Goal: Task Accomplishment & Management: Manage account settings

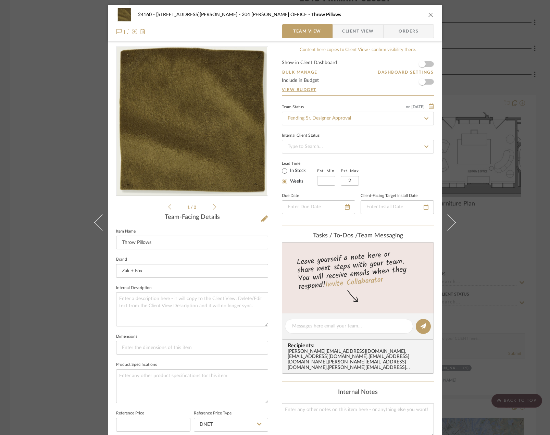
scroll to position [201, 0]
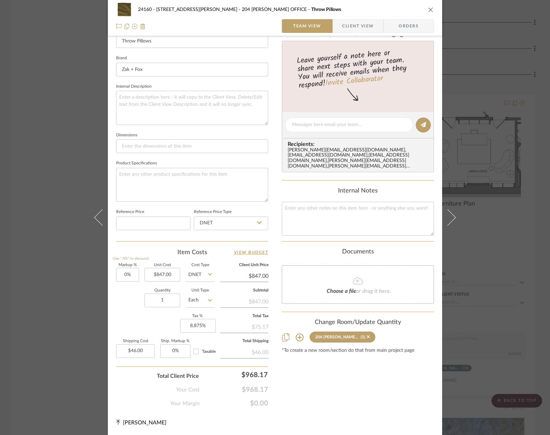
click at [506, 145] on div "24160 - 214 E 18th Street - Satow Elliot 204 STUART'S OFFICE Throw Pillows Team…" at bounding box center [275, 217] width 550 height 435
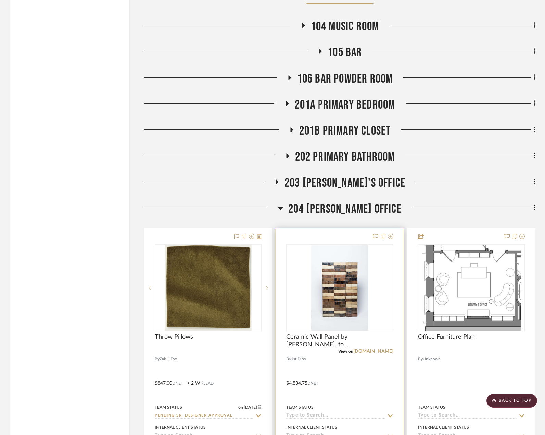
scroll to position [1507, 0]
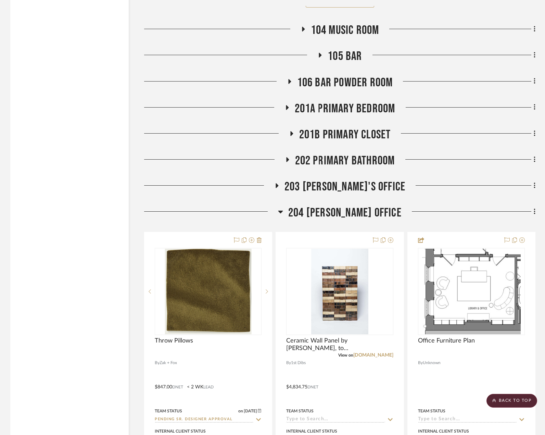
click at [346, 146] on div "Presentations, ETC Items Throughout Architectural Items Throughout 001 MUDROOM …" at bounding box center [340, 210] width 392 height 3079
click at [344, 155] on span "202 PRIMARY BATHROOM" at bounding box center [345, 160] width 100 height 15
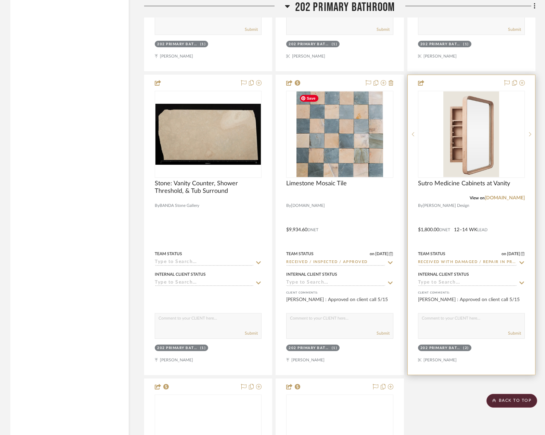
scroll to position [1919, 0]
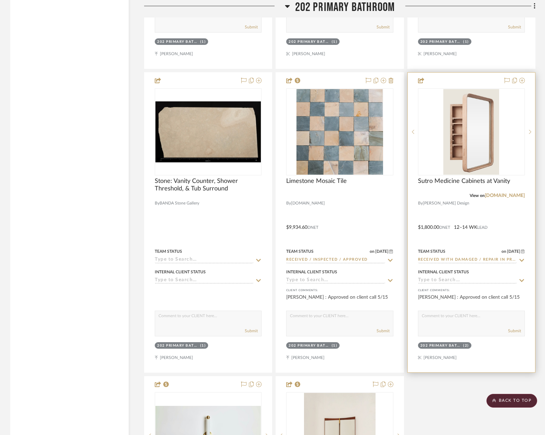
click at [482, 218] on div at bounding box center [471, 223] width 127 height 300
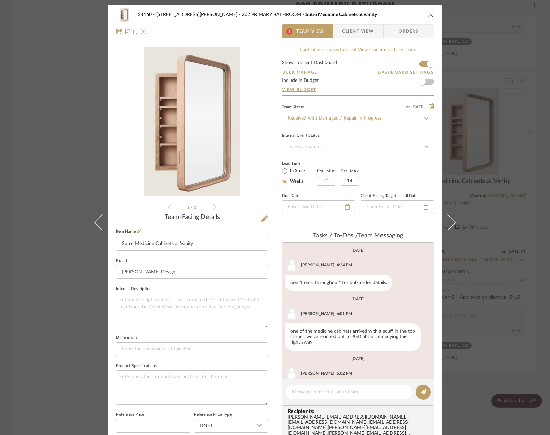
scroll to position [97, 0]
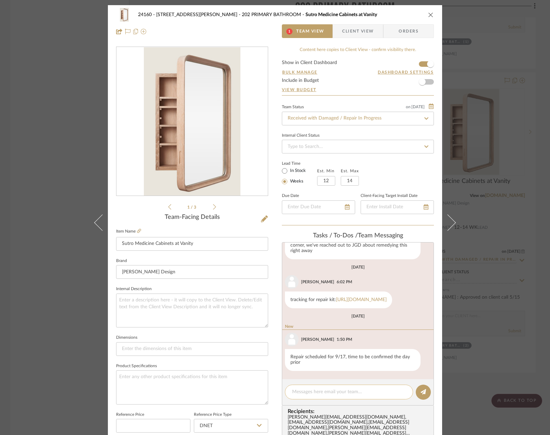
click at [345, 385] on editor-of-message at bounding box center [358, 392] width 152 height 26
click at [346, 394] on textarea at bounding box center [349, 392] width 114 height 7
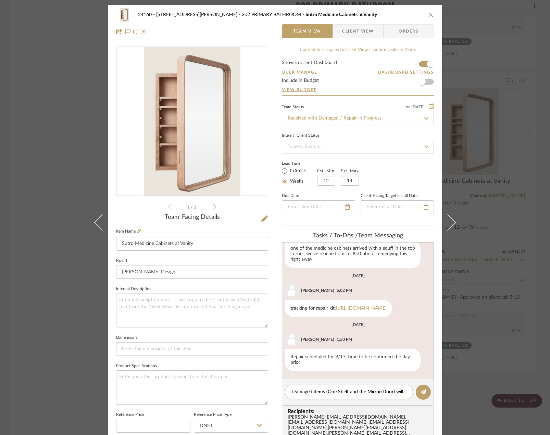
drag, startPoint x: 336, startPoint y: 393, endPoint x: 327, endPoint y: 394, distance: 10.1
click at [327, 394] on textarea "Damaged items (One Shelf and the Mirror/Door) will" at bounding box center [349, 392] width 114 height 7
click at [366, 394] on textarea "Damaged items (one shelf and the Mirror/Door) will" at bounding box center [349, 392] width 114 height 7
click at [378, 390] on textarea "Damaged items (one shelf and the mirror/Door) will" at bounding box center [349, 392] width 114 height 7
click at [400, 390] on textarea "Damaged items (one shelf and the mirror/door) will" at bounding box center [349, 392] width 114 height 7
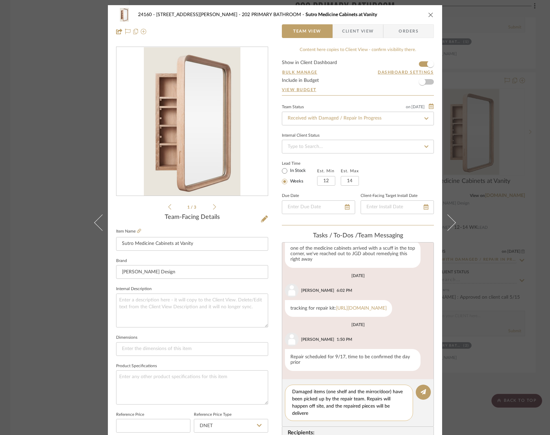
scroll to position [0, 0]
click at [366, 394] on textarea "Damaged items (one shelf and the mirror/door) have been picked up by the repair…" at bounding box center [349, 403] width 114 height 29
click at [372, 400] on textarea "Damaged items (one shelf and the mirror/door) have been picked up by the repair…" at bounding box center [349, 403] width 114 height 29
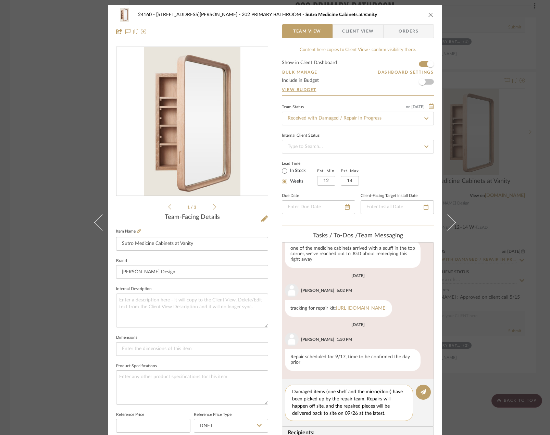
click at [332, 406] on textarea "Damaged items (one shelf and the mirror/door) have been picked up by the repair…" at bounding box center [349, 403] width 114 height 29
click at [332, 405] on textarea "Damaged items (one shelf and the mirror/door) have been picked up by the repair…" at bounding box center [349, 403] width 114 height 29
click at [350, 399] on textarea "Damaged items (one shelf and the mirror/door) have been picked up by the repair…" at bounding box center [349, 403] width 114 height 29
click at [373, 405] on textarea "Damaged items (one shelf and the mirror/door) have been picked up by the repair…" at bounding box center [349, 403] width 114 height 29
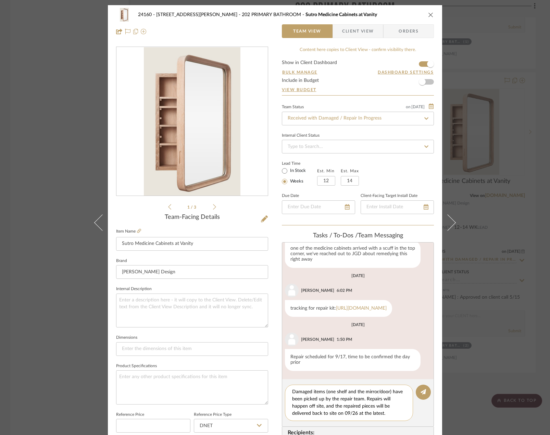
click at [373, 405] on textarea "Damaged items (one shelf and the mirror/door) have been picked up by the repair…" at bounding box center [349, 403] width 114 height 29
click at [377, 412] on textarea "Damaged items (one shelf and the mirror/door) have been picked up by the repair…" at bounding box center [349, 403] width 114 height 29
click at [394, 411] on textarea "Damaged items (one shelf and the mirror/door) have been picked up by the repair…" at bounding box center [349, 403] width 114 height 29
type textarea "Damaged items (one shelf and the mirror/door) have been picked up by the repair…"
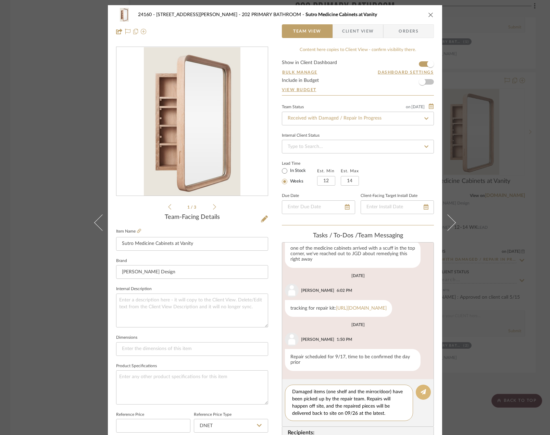
click at [418, 389] on button at bounding box center [423, 392] width 15 height 15
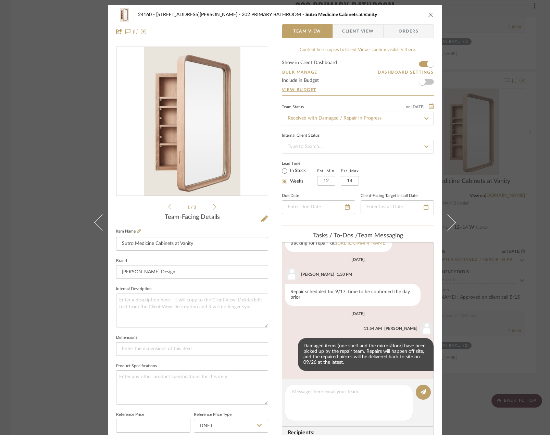
scroll to position [153, 0]
click at [210, 209] on ul "1 / 3" at bounding box center [192, 207] width 48 height 8
click at [215, 207] on div "1 / 3" at bounding box center [192, 129] width 152 height 164
click at [214, 207] on div "1 / 3" at bounding box center [192, 129] width 152 height 164
click at [213, 207] on icon at bounding box center [214, 206] width 3 height 5
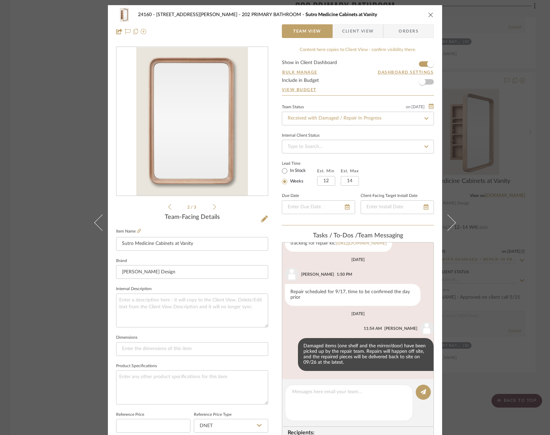
click at [213, 207] on icon at bounding box center [214, 206] width 3 height 5
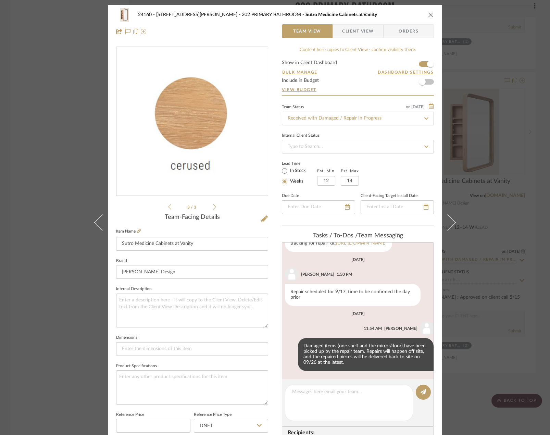
click at [213, 207] on icon at bounding box center [214, 206] width 3 height 5
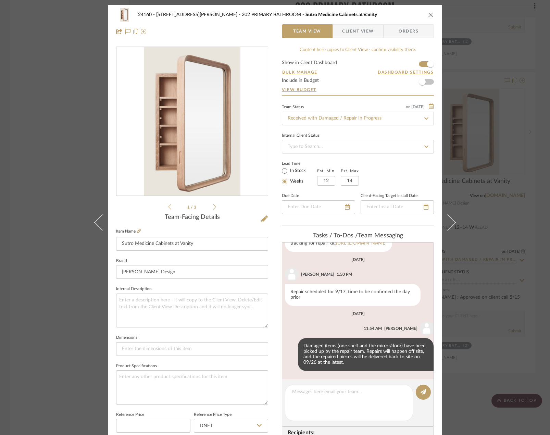
click at [213, 207] on icon at bounding box center [214, 206] width 3 height 5
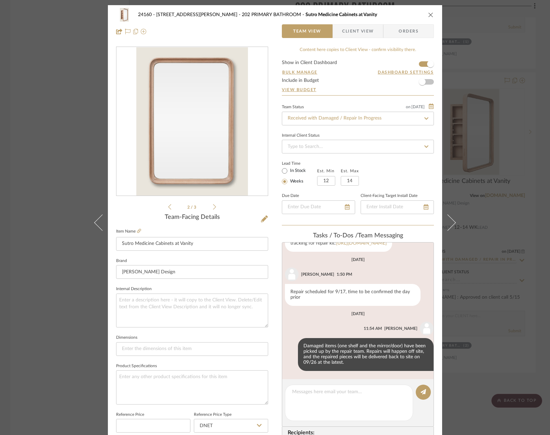
click at [348, 32] on span "Client View" at bounding box center [358, 31] width 32 height 14
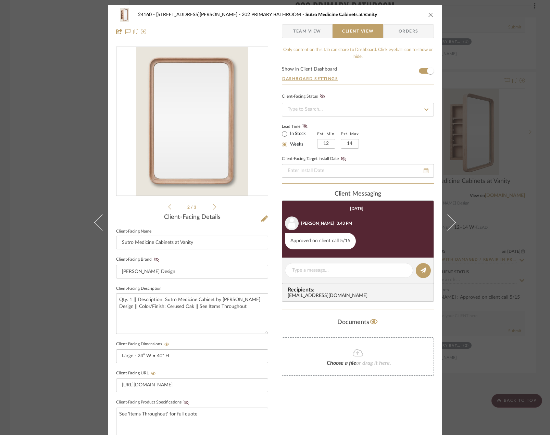
click at [494, 311] on div "24160 - 214 E 18th Street - Satow Elliot 202 PRIMARY BATHROOM Sutro Medicine Ca…" at bounding box center [275, 217] width 550 height 435
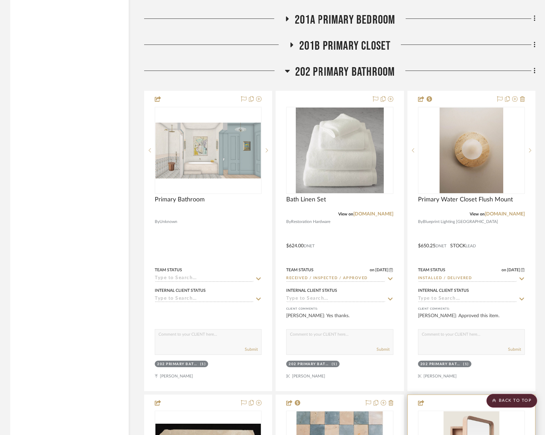
scroll to position [1507, 0]
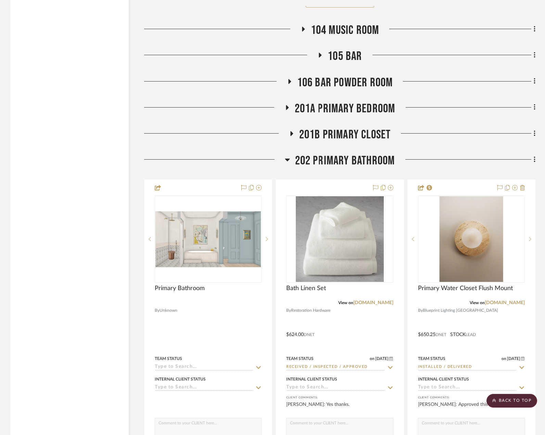
click at [329, 137] on span "201B PRIMARY CLOSET" at bounding box center [345, 134] width 92 height 15
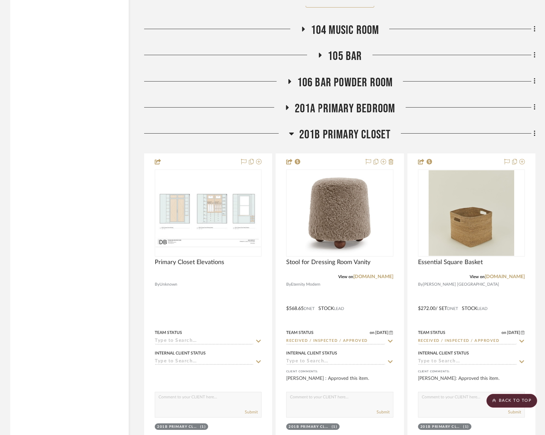
click at [328, 136] on span "201B PRIMARY CLOSET" at bounding box center [345, 134] width 92 height 15
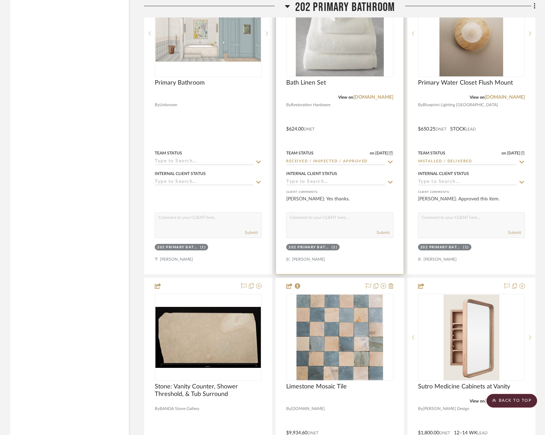
scroll to position [1919, 0]
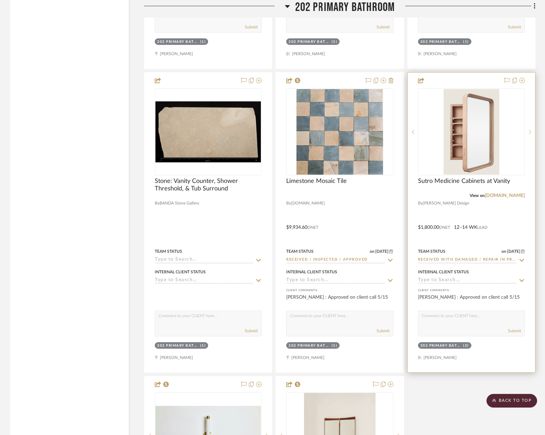
click at [461, 233] on div at bounding box center [471, 223] width 127 height 300
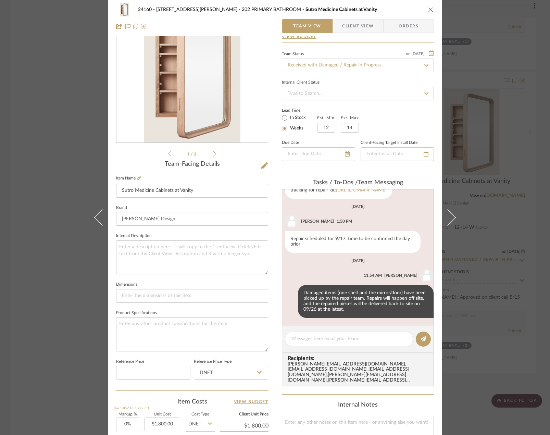
scroll to position [0, 0]
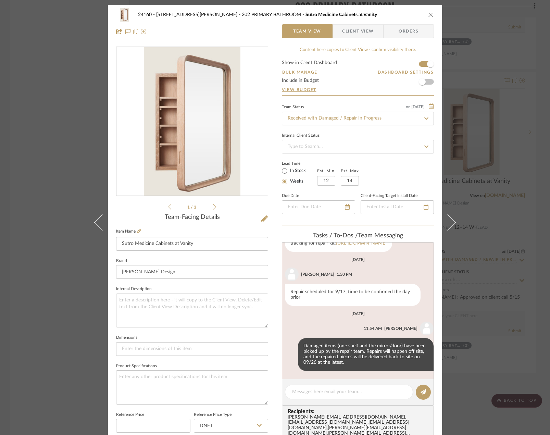
click at [497, 111] on div "24160 - 214 E 18th Street - Satow Elliot 202 PRIMARY BATHROOM Sutro Medicine Ca…" at bounding box center [275, 217] width 550 height 435
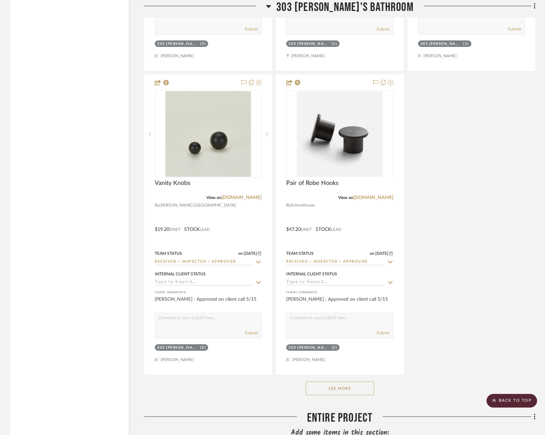
scroll to position [4625, 0]
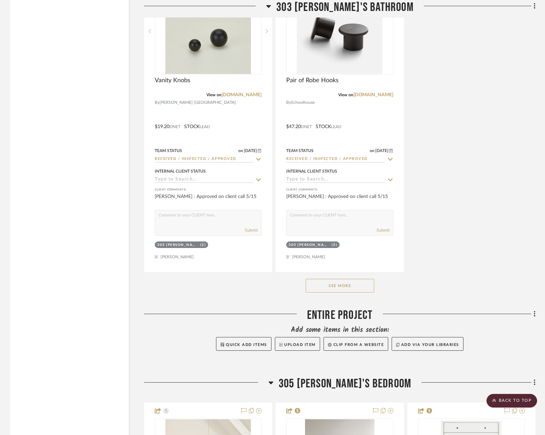
click at [361, 281] on button "See More" at bounding box center [340, 286] width 69 height 14
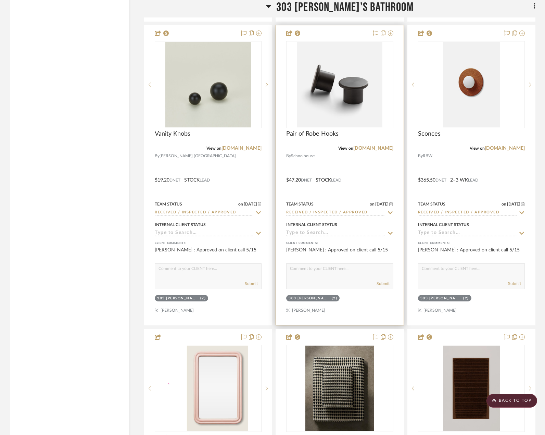
scroll to position [4728, 0]
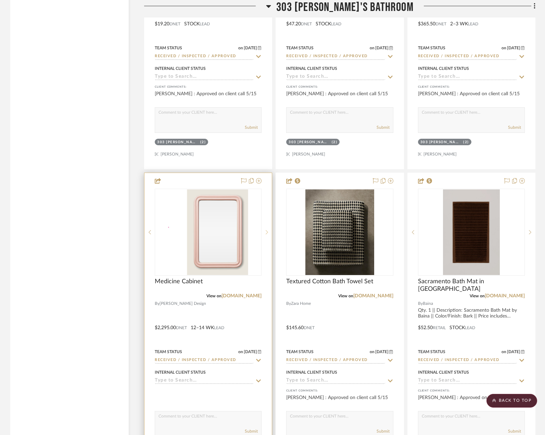
click at [268, 233] on icon at bounding box center [267, 232] width 2 height 5
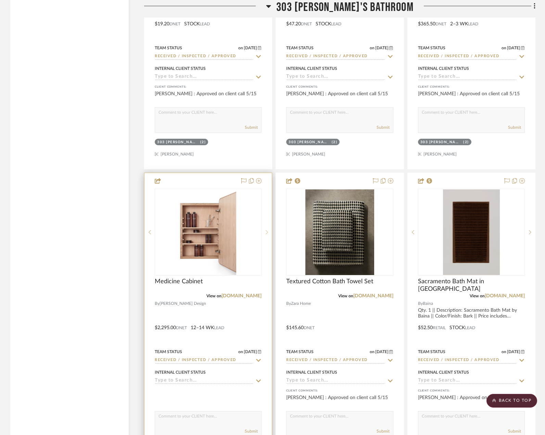
click at [268, 233] on icon at bounding box center [267, 232] width 2 height 5
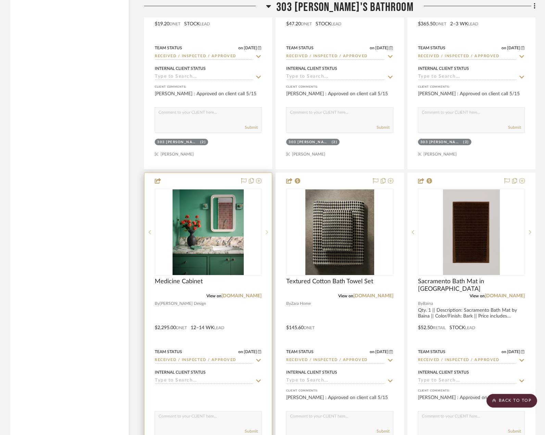
click at [268, 233] on icon at bounding box center [267, 232] width 2 height 5
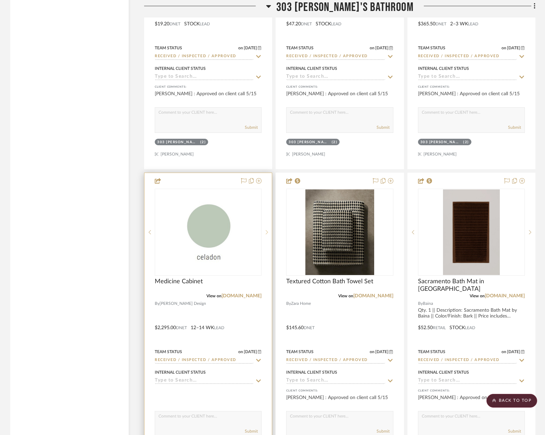
click at [268, 233] on icon at bounding box center [267, 232] width 2 height 5
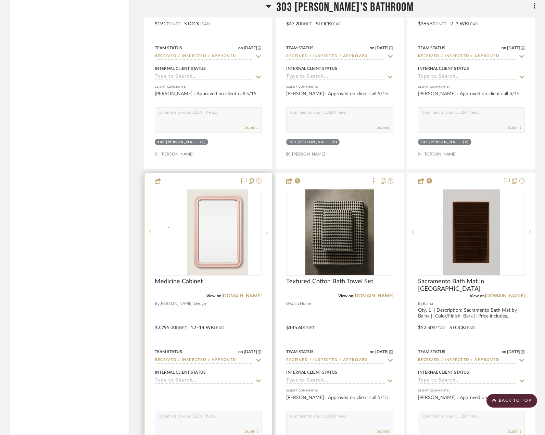
click at [268, 233] on icon at bounding box center [267, 232] width 2 height 5
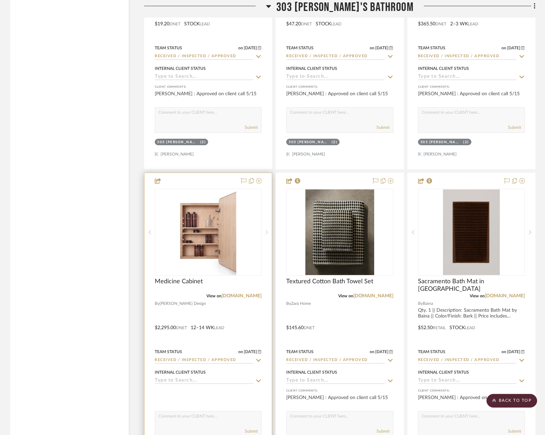
click at [268, 233] on icon at bounding box center [267, 232] width 2 height 5
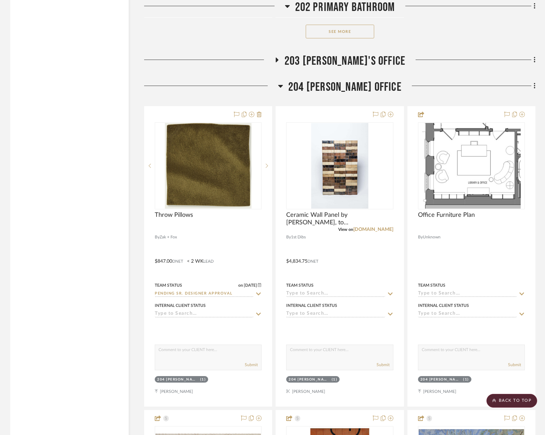
scroll to position [2570, 0]
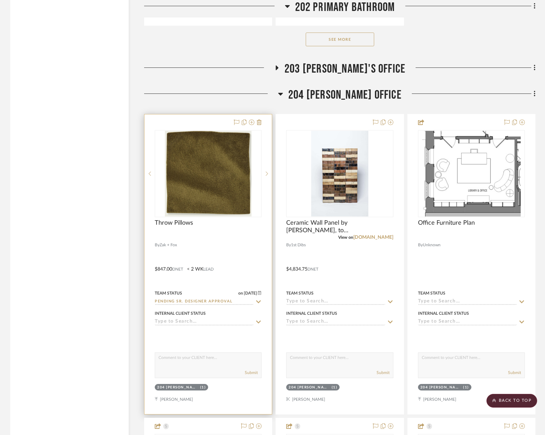
click at [212, 253] on div at bounding box center [208, 264] width 127 height 300
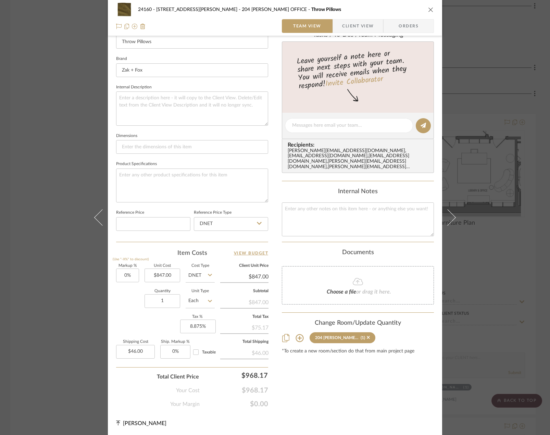
scroll to position [201, 0]
click at [154, 278] on input "847.00" at bounding box center [163, 275] width 36 height 14
type input "$889.35"
click at [304, 389] on div "Content here copies to Client View - confirm visibility there. Show in Client D…" at bounding box center [358, 126] width 152 height 563
type input "$889.35"
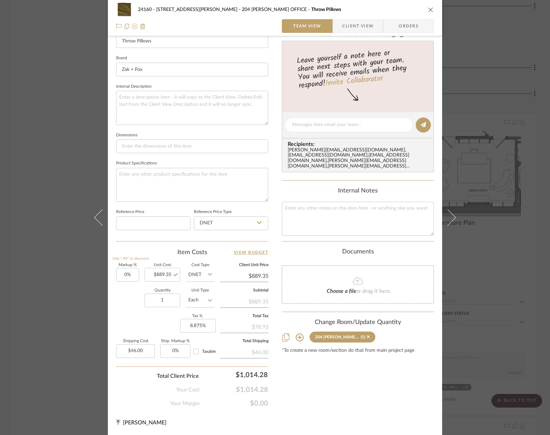
click at [208, 303] on fa-icon at bounding box center [210, 301] width 4 height 14
click at [243, 368] on div "Set" at bounding box center [226, 371] width 85 height 17
type input "Set"
click at [314, 416] on div "24160 - 214 E 18th Street - Satow Elliot 204 STUART'S OFFICE Throw Pillows Team…" at bounding box center [275, 119] width 334 height 631
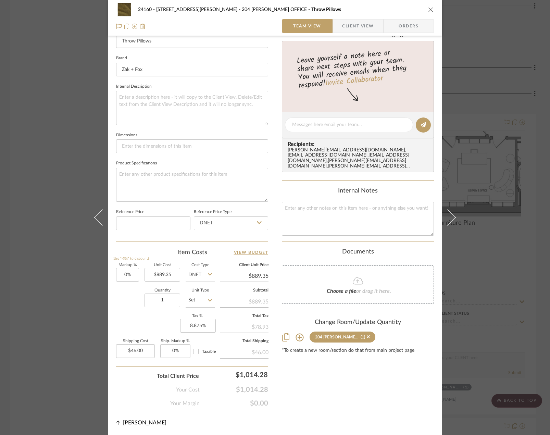
click at [354, 32] on span "Client View" at bounding box center [358, 26] width 32 height 14
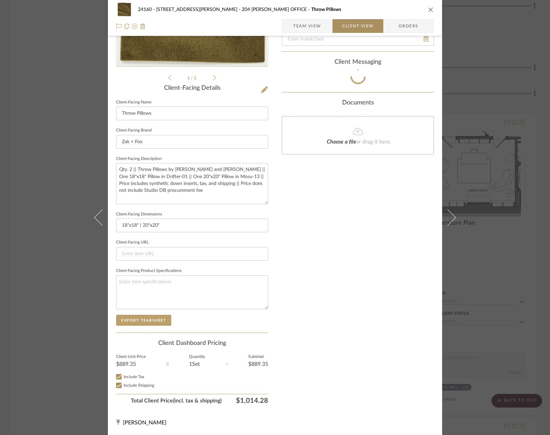
scroll to position [129, 0]
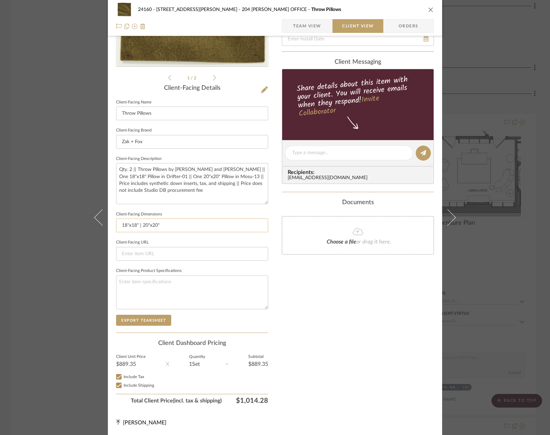
click at [179, 222] on input "18"x18" | 20"x20"" at bounding box center [192, 226] width 152 height 14
click at [179, 193] on textarea "Qty. 2 || Throw Pillows by Zak and Fox || One 18"x18" Pillow in Drifter-01 || O…" at bounding box center [192, 183] width 152 height 41
click at [202, 186] on textarea "Qty. 2 || Throw Pillows by Zak and Fox || One 18"x18" Pillow in Drifter-01 || O…" at bounding box center [192, 183] width 152 height 41
click at [167, 186] on textarea "Qty. 2 || Throw Pillows by Zak and Fox || One 18"x18" Pillow in Drifter-01 || O…" at bounding box center [192, 183] width 152 height 41
click at [175, 183] on textarea "Qty. 2 || Throw Pillows by Zak and Fox || One 18"x18" Pillow in Drifter-01 || O…" at bounding box center [192, 183] width 152 height 41
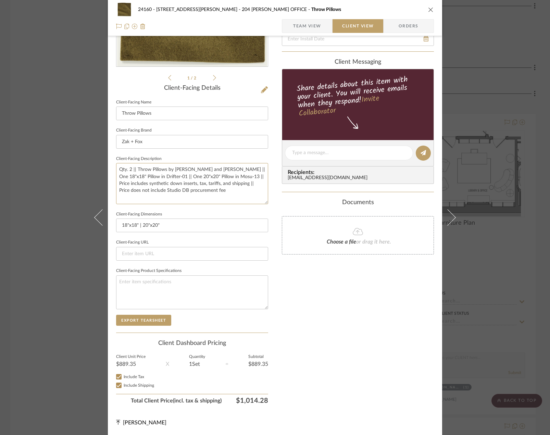
type textarea "Qty. 2 || Throw Pillows by Zak and Fox || One 18"x18" Pillow in Drifter-01 || O…"
click at [284, 284] on div "Only content on this tab can share to Dashboard. Click eyeball icon to show or …" at bounding box center [358, 162] width 152 height 490
click at [295, 24] on span "Team View" at bounding box center [307, 26] width 28 height 14
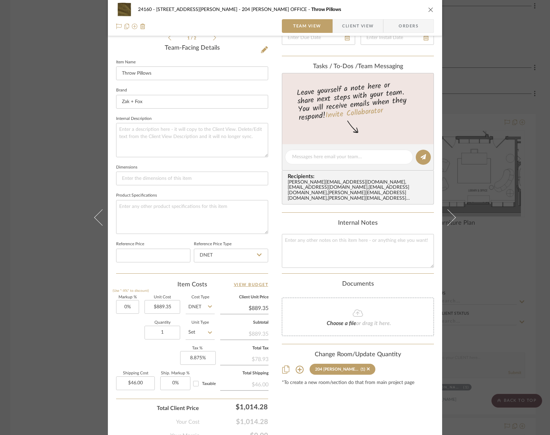
scroll to position [201, 0]
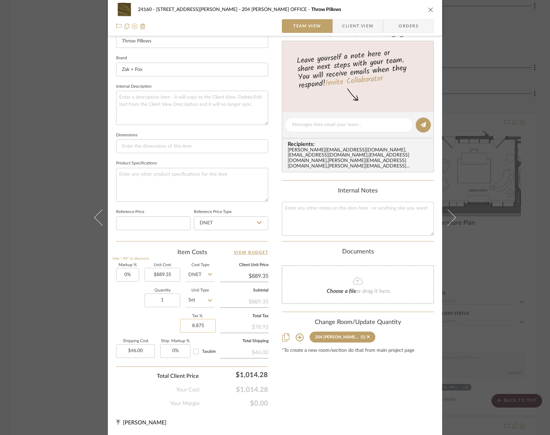
click at [188, 330] on input "8.875" at bounding box center [198, 326] width 36 height 14
click at [193, 328] on input "8.875" at bounding box center [198, 326] width 36 height 14
click at [159, 320] on div "Markup % (Use "-X%" to discount) 0% Unit Cost $889.35 Cost Type DNET Client Uni…" at bounding box center [192, 313] width 152 height 100
click at [133, 324] on div "Markup % (Use "-X%" to discount) 0% Unit Cost $889.35 Cost Type DNET Client Uni…" at bounding box center [192, 313] width 152 height 100
click at [200, 325] on input "8.875" at bounding box center [198, 326] width 36 height 14
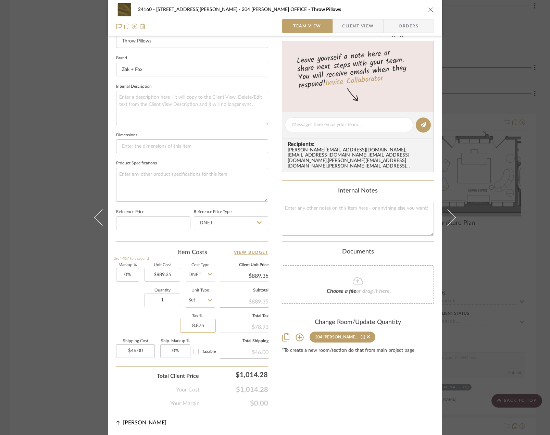
click at [200, 325] on input "8.875" at bounding box center [198, 326] width 36 height 14
click at [202, 326] on input "8.875" at bounding box center [198, 326] width 36 height 14
type input "8.87%"
click at [368, 407] on div "Content here copies to Client View - confirm visibility there. Show in Client D…" at bounding box center [358, 126] width 152 height 563
click at [200, 327] on input "8.87" at bounding box center [198, 326] width 36 height 14
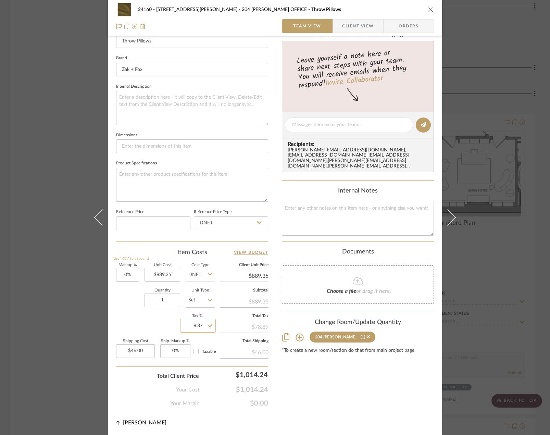
click at [200, 327] on input "8.87" at bounding box center [198, 326] width 36 height 14
click at [201, 327] on input "8.87" at bounding box center [198, 326] width 36 height 14
type input "8.875%"
click at [297, 391] on div "Content here copies to Client View - confirm visibility there. Show in Client D…" at bounding box center [358, 126] width 152 height 563
click at [202, 351] on span "Taxable" at bounding box center [209, 351] width 14 height 4
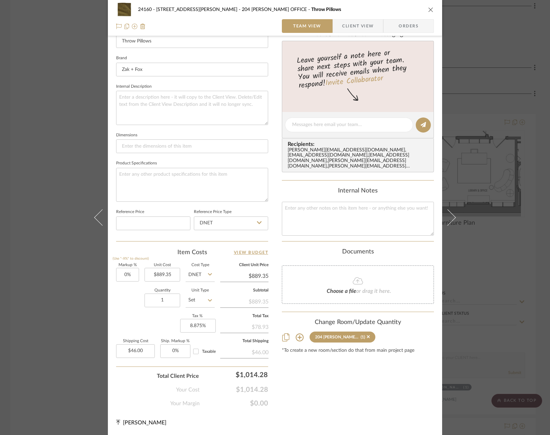
click at [201, 351] on input "Taxable" at bounding box center [195, 351] width 11 height 11
checkbox input "true"
click at [202, 351] on span "Taxable" at bounding box center [209, 351] width 14 height 4
click at [201, 351] on input "Taxable" at bounding box center [195, 351] width 11 height 11
checkbox input "false"
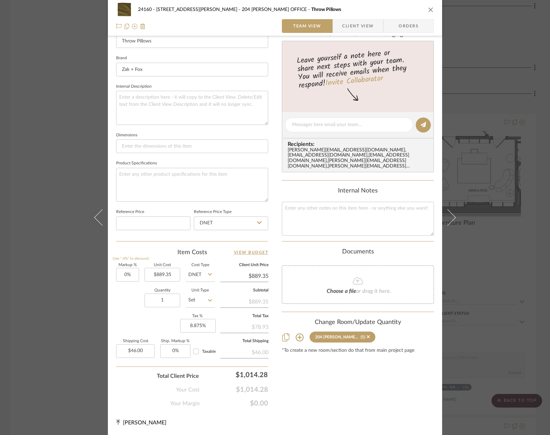
click at [181, 269] on div "Markup % (Use "-X%" to discount) 0% Unit Cost $889.35 Cost Type DNET Client Uni…" at bounding box center [192, 313] width 152 height 100
click at [168, 273] on input "889.35" at bounding box center [163, 275] width 36 height 14
type input "$847.00"
click at [282, 412] on div "24160 - 214 E 18th Street - Satow Elliot 204 STUART'S OFFICE Throw Pillows Team…" at bounding box center [275, 119] width 334 height 631
type input "$847.00"
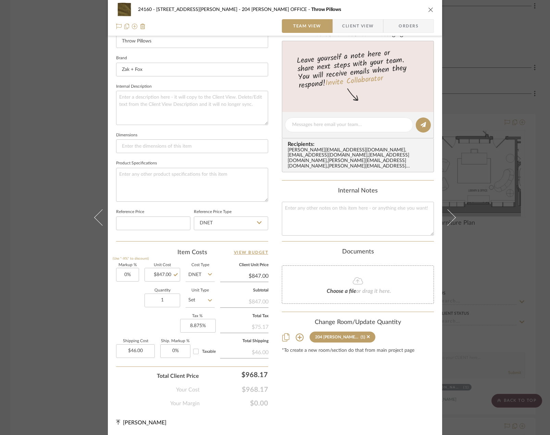
click at [204, 352] on span "Taxable" at bounding box center [209, 351] width 14 height 4
click at [201, 352] on input "Taxable" at bounding box center [195, 351] width 11 height 11
checkbox input "true"
click at [202, 350] on span "Taxable" at bounding box center [209, 351] width 14 height 4
click at [201, 350] on input "Taxable" at bounding box center [195, 351] width 11 height 11
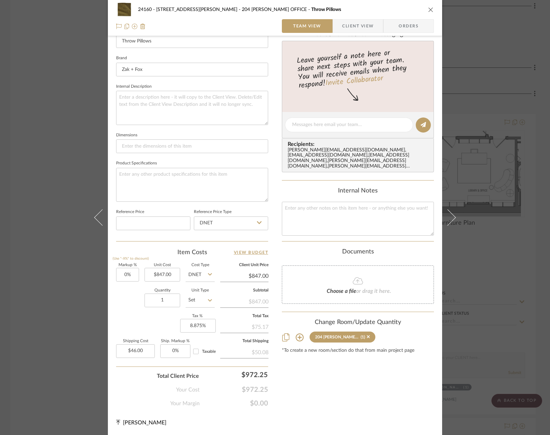
checkbox input "false"
click at [139, 349] on input "46.00" at bounding box center [135, 351] width 39 height 14
type input "$88.35"
click at [303, 375] on div "Content here copies to Client View - confirm visibility there. Show in Client D…" at bounding box center [358, 126] width 152 height 563
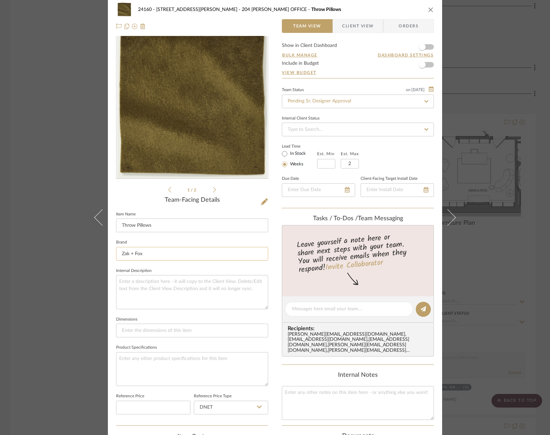
scroll to position [0, 0]
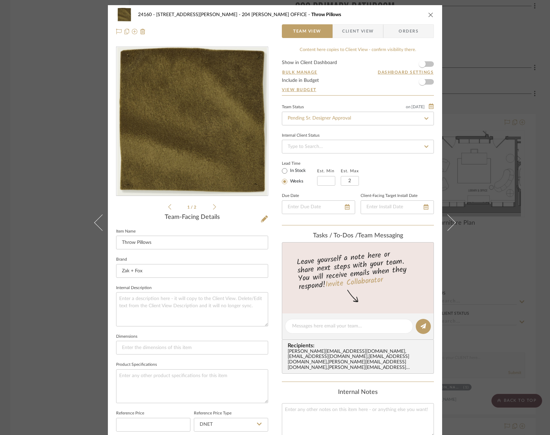
click at [349, 35] on span "Client View" at bounding box center [358, 31] width 32 height 14
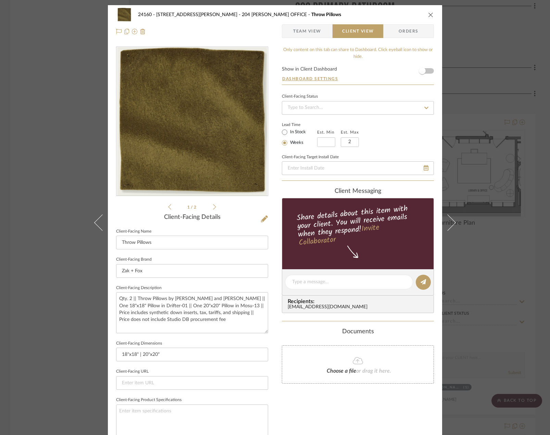
click at [505, 159] on div "24160 - 214 E 18th Street - Satow Elliot 204 STUART'S OFFICE Throw Pillows Team…" at bounding box center [275, 217] width 550 height 435
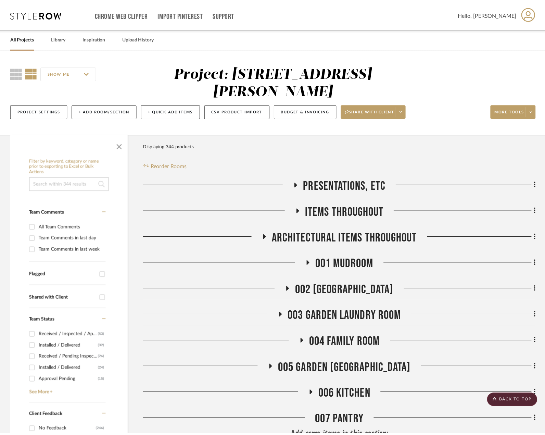
scroll to position [2570, 0]
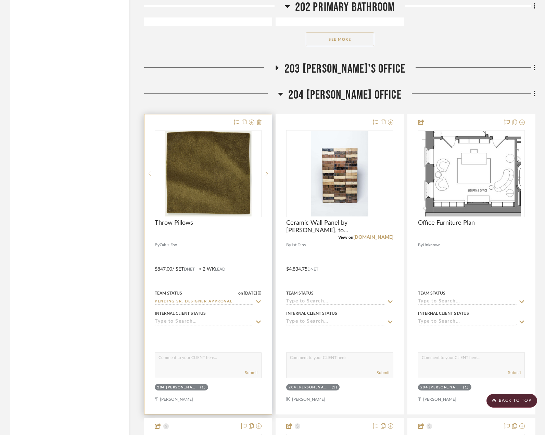
click at [242, 251] on div at bounding box center [208, 264] width 127 height 300
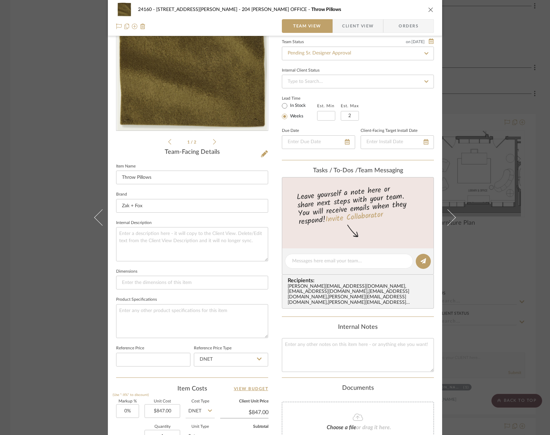
scroll to position [64, 0]
click at [317, 267] on div at bounding box center [349, 262] width 128 height 15
click at [320, 263] on textarea at bounding box center [349, 261] width 114 height 7
type textarea "Z+F pillows have a 2 week lead time"
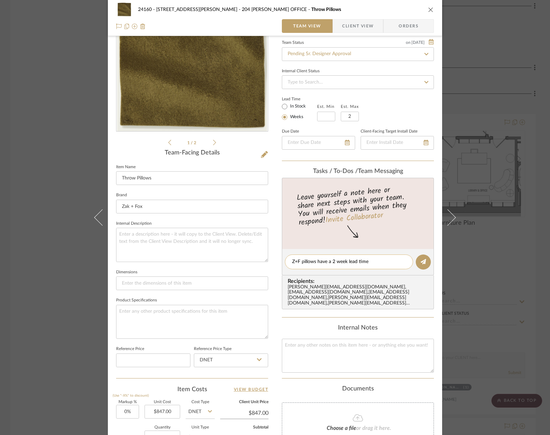
click at [363, 261] on textarea "Z+F pillows have a 2 week lead time" at bounding box center [349, 261] width 114 height 7
click at [75, 134] on div "24160 - 214 E 18th Street - Satow Elliot 204 STUART'S OFFICE Throw Pillows Team…" at bounding box center [275, 217] width 550 height 435
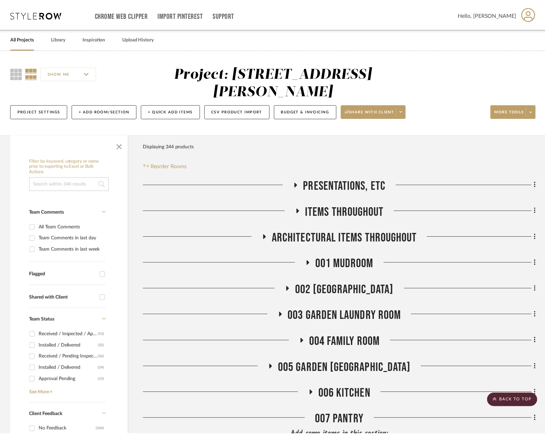
scroll to position [2570, 0]
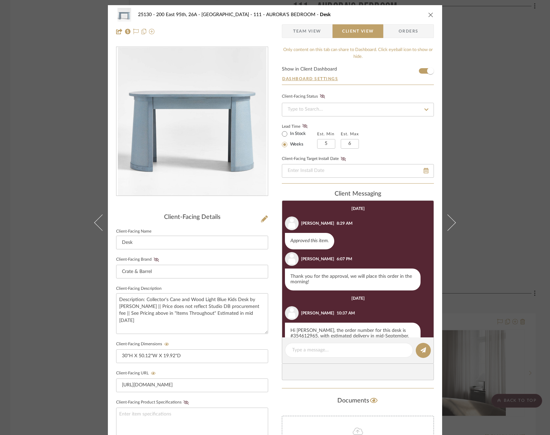
scroll to position [86, 0]
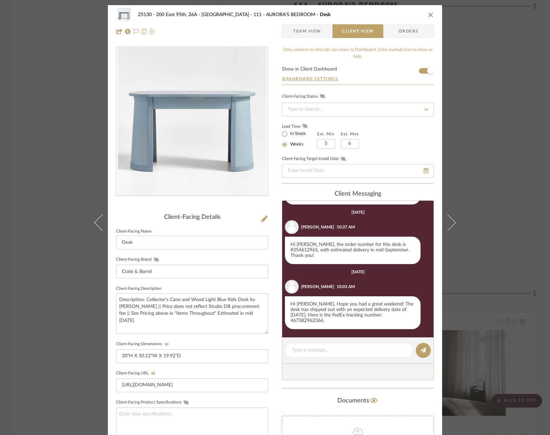
click at [72, 90] on div "25130 - 200 East 95th, 26A - Kosheleva 111 - AURORA'S BEDROOM Desk Team View Cl…" at bounding box center [275, 217] width 550 height 435
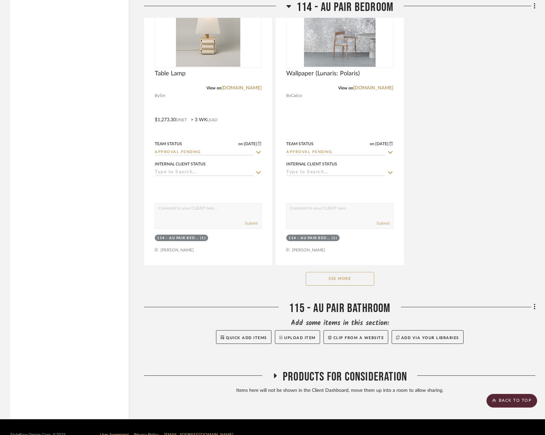
scroll to position [2982, 0]
